Goal: Information Seeking & Learning: Learn about a topic

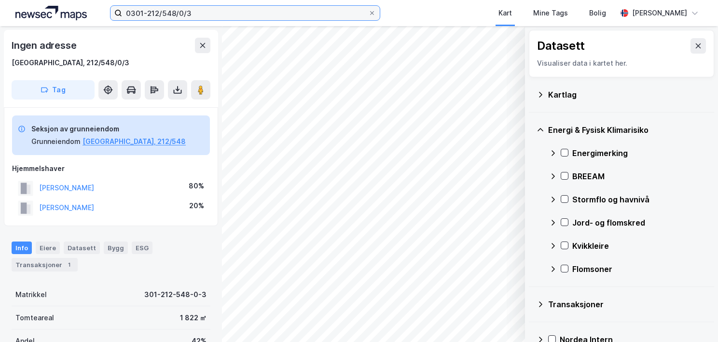
click at [200, 7] on input "0301-212/548/0/3" at bounding box center [245, 13] width 246 height 14
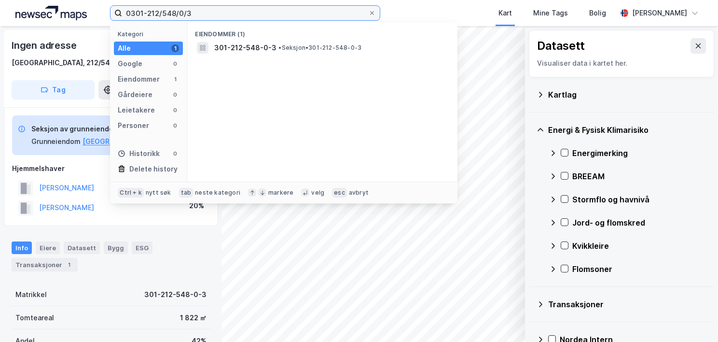
drag, startPoint x: 159, startPoint y: 15, endPoint x: 125, endPoint y: 23, distance: 34.6
click at [125, 21] on div "0301-212/548/0/3 Kategori Alle 1 Google 0 Eiendommer 1 Gårdeiere 0 Leietakere 0…" at bounding box center [245, 12] width 270 height 15
paste input "4226-8/73/0/0"
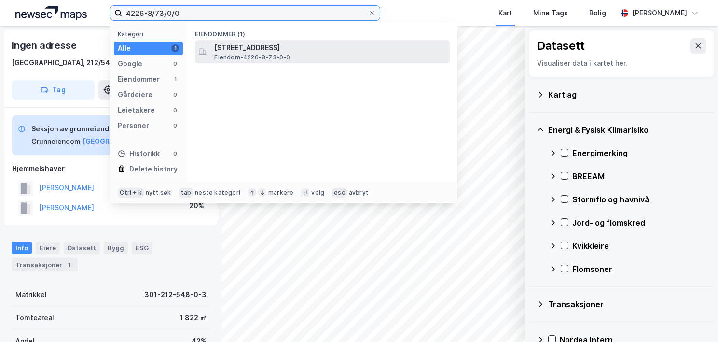
type input "4226-8/73/0/0"
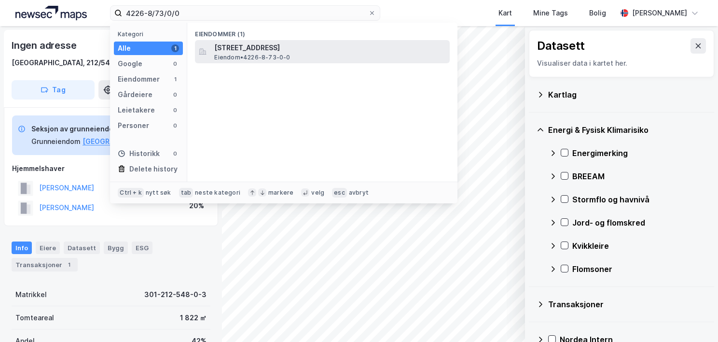
click at [249, 51] on span "[STREET_ADDRESS]" at bounding box center [330, 48] width 232 height 12
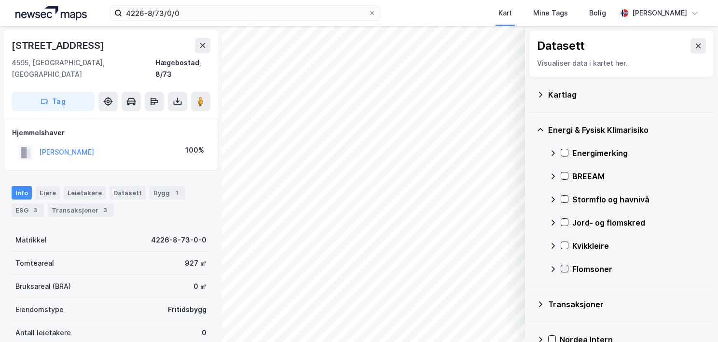
click at [565, 269] on icon at bounding box center [564, 268] width 7 height 7
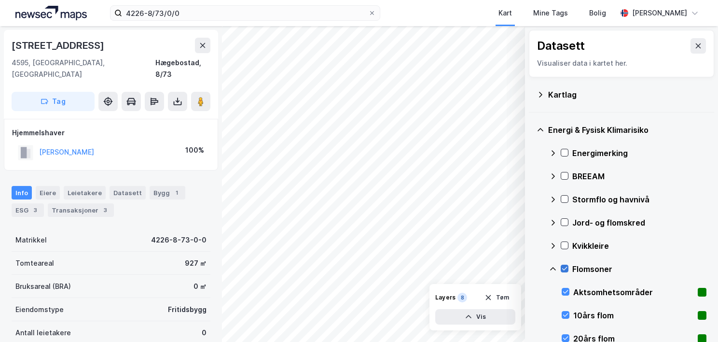
click at [565, 268] on icon at bounding box center [564, 268] width 5 height 3
click at [564, 269] on icon at bounding box center [564, 268] width 5 height 3
click at [554, 265] on icon at bounding box center [553, 269] width 8 height 8
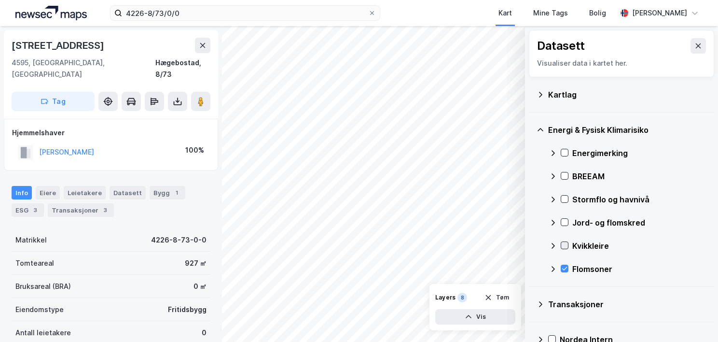
click at [563, 244] on icon at bounding box center [564, 245] width 7 height 7
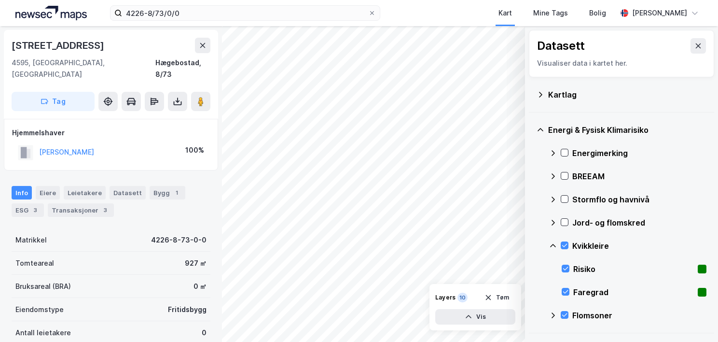
click at [551, 244] on icon at bounding box center [553, 246] width 8 height 8
click at [565, 219] on icon at bounding box center [564, 222] width 7 height 7
click at [552, 220] on icon at bounding box center [553, 223] width 8 height 8
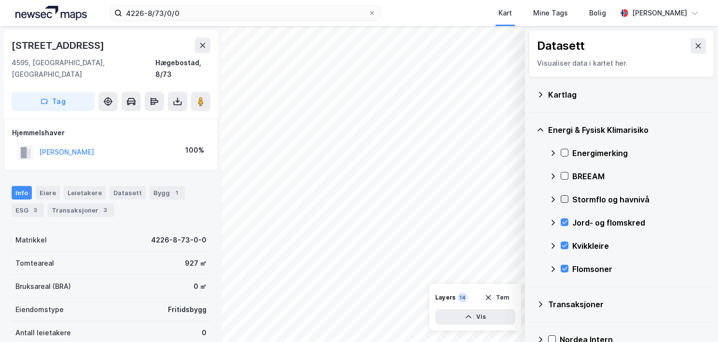
click at [564, 199] on icon at bounding box center [564, 198] width 7 height 7
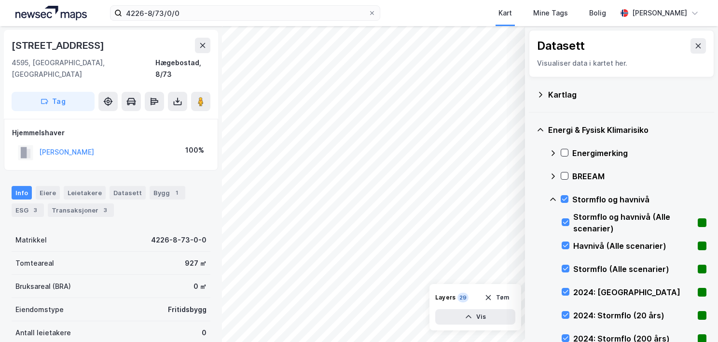
click at [555, 197] on icon at bounding box center [553, 199] width 8 height 8
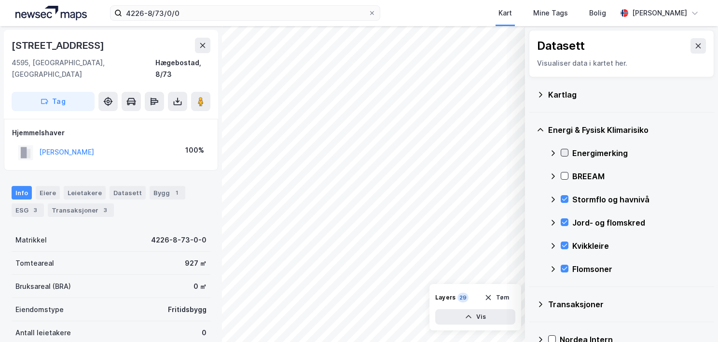
click at [565, 152] on icon at bounding box center [564, 152] width 7 height 7
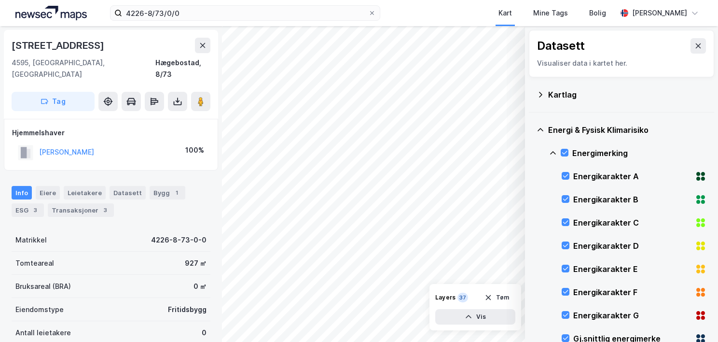
click at [551, 151] on icon at bounding box center [553, 153] width 8 height 8
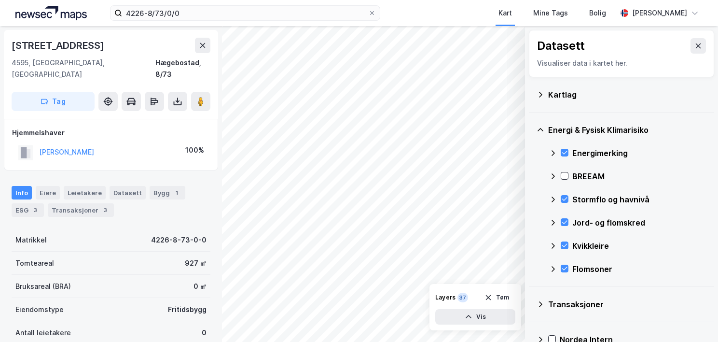
click at [541, 95] on icon at bounding box center [540, 94] width 3 height 5
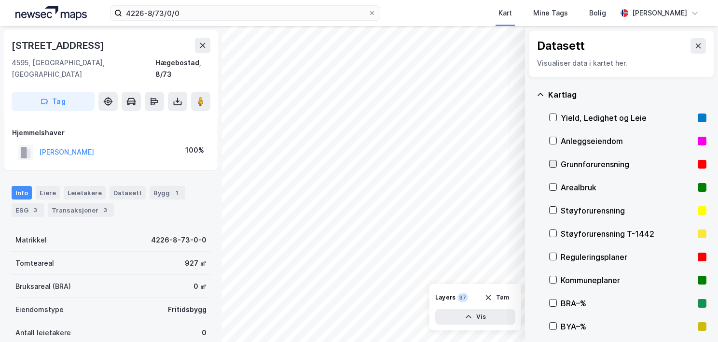
click at [552, 163] on icon at bounding box center [553, 163] width 7 height 7
click at [540, 93] on icon at bounding box center [540, 94] width 6 height 3
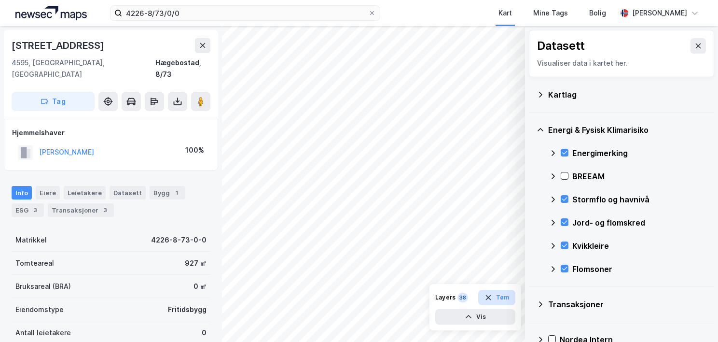
click at [497, 300] on button "Tøm" at bounding box center [496, 296] width 37 height 15
